Goal: Navigation & Orientation: Go to known website

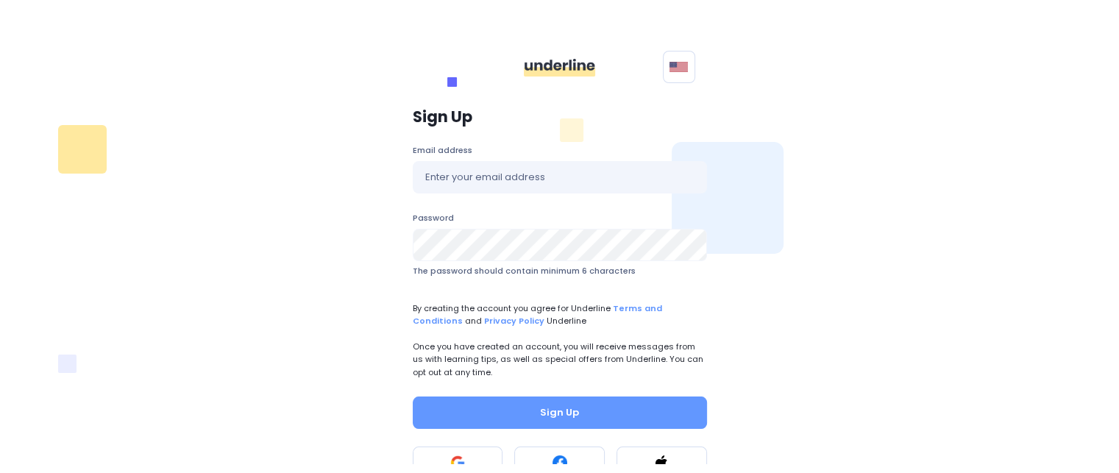
click at [830, 96] on div "Polski English Sign Up Email address Password The password should contain minim…" at bounding box center [559, 227] width 988 height 473
